Goal: Check status: Check status

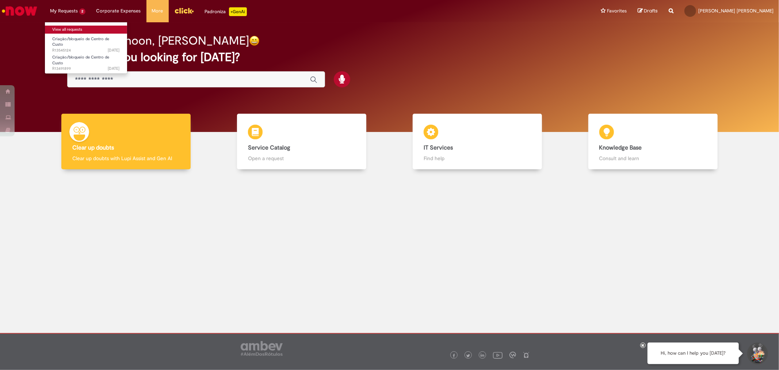
click at [76, 26] on link "View all requests" at bounding box center [86, 30] width 82 height 8
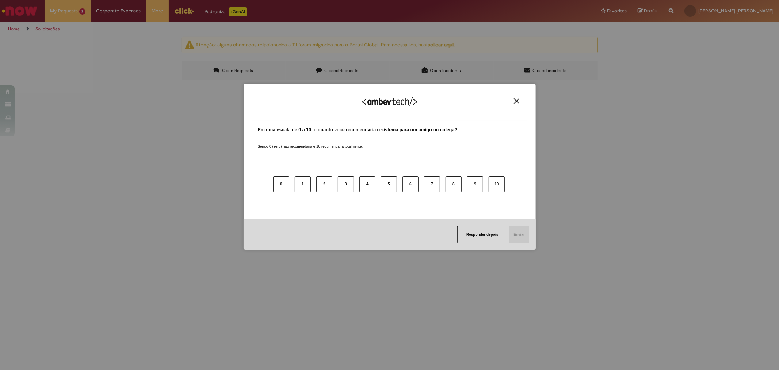
click at [519, 103] on img "Close" at bounding box center [516, 100] width 5 height 5
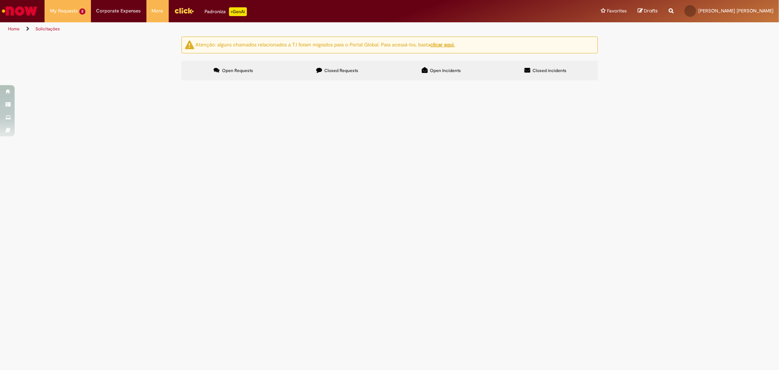
click at [0, 0] on span "Boa tarde, solicito a criação de um novo centro de custo Global , estamos com p…" at bounding box center [0, 0] width 0 height 0
click at [0, 0] on td "R13545124" at bounding box center [0, 0] width 0 height 0
click at [0, 0] on span "Boa tarde, solicito a criação de um novo centro de custo Global , estamos com p…" at bounding box center [0, 0] width 0 height 0
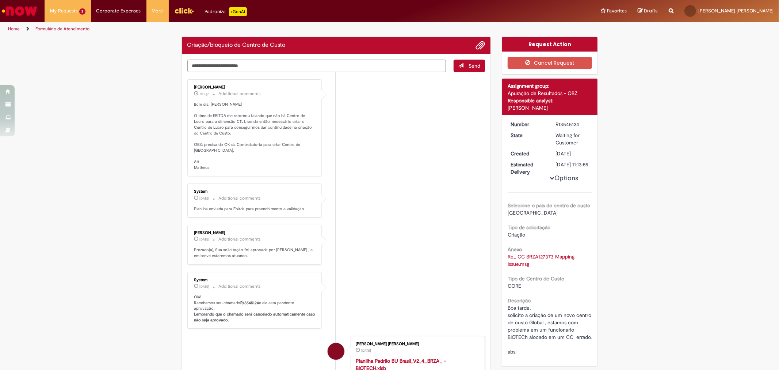
click at [516, 129] on div "Options Selecione o país do centro de custo [GEOGRAPHIC_DATA] Tipo de solicitaç…" at bounding box center [550, 238] width 84 height 235
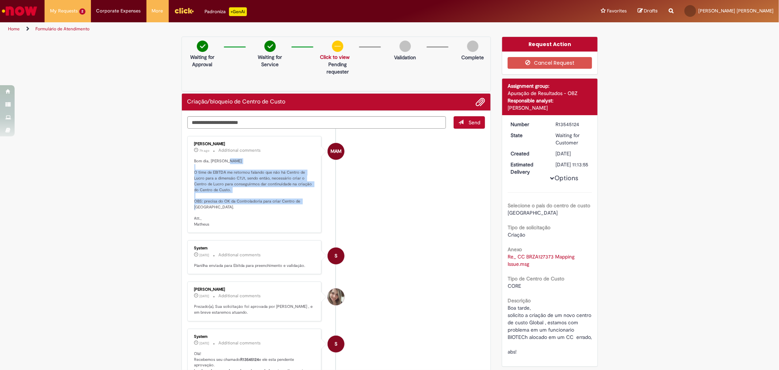
drag, startPoint x: 201, startPoint y: 112, endPoint x: 300, endPoint y: 207, distance: 137.7
click at [300, 207] on p "Bom dia, [PERSON_NAME] O time de EBITDA me retornou falando que não há Centro d…" at bounding box center [255, 192] width 122 height 69
click at [218, 187] on p "Bom dia, [PERSON_NAME] O time de EBITDA me retornou falando que não há Centro d…" at bounding box center [255, 192] width 122 height 69
drag, startPoint x: 203, startPoint y: 172, endPoint x: 287, endPoint y: 213, distance: 93.8
click at [287, 213] on p "Bom dia, [PERSON_NAME] O time de EBITDA me retornou falando que não há Centro d…" at bounding box center [255, 192] width 122 height 69
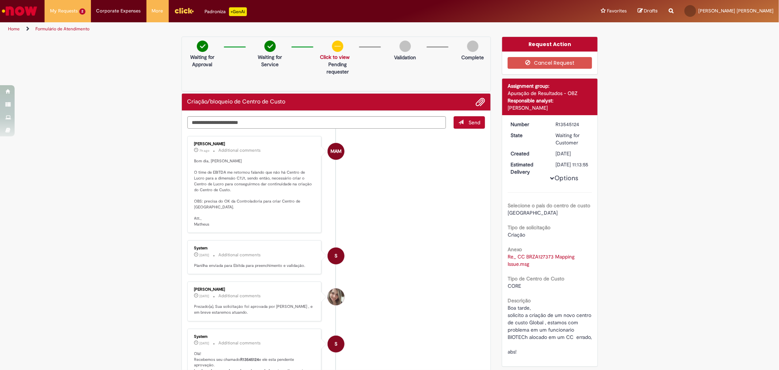
click at [417, 188] on li "MAM [PERSON_NAME] 7h ago 7 hours ago Additional comments Bom dia, [PERSON_NAME]…" at bounding box center [336, 184] width 298 height 97
click at [61, 28] on link "View all requests" at bounding box center [86, 30] width 82 height 8
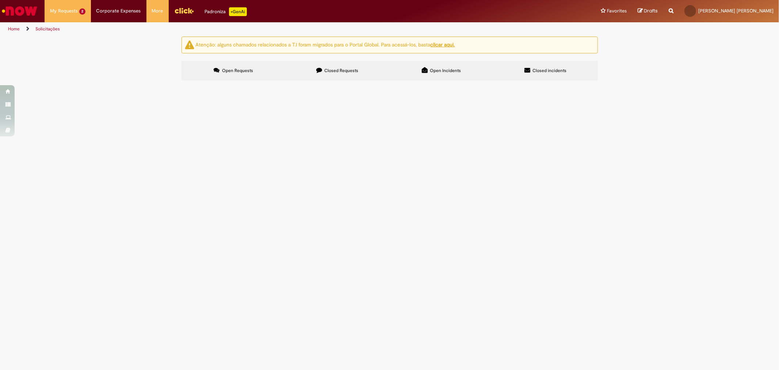
click at [0, 0] on span "Bom dia, por favor poderiam realizar a criação do novo centro de custo de Susta…" at bounding box center [0, 0] width 0 height 0
